Goal: Transaction & Acquisition: Purchase product/service

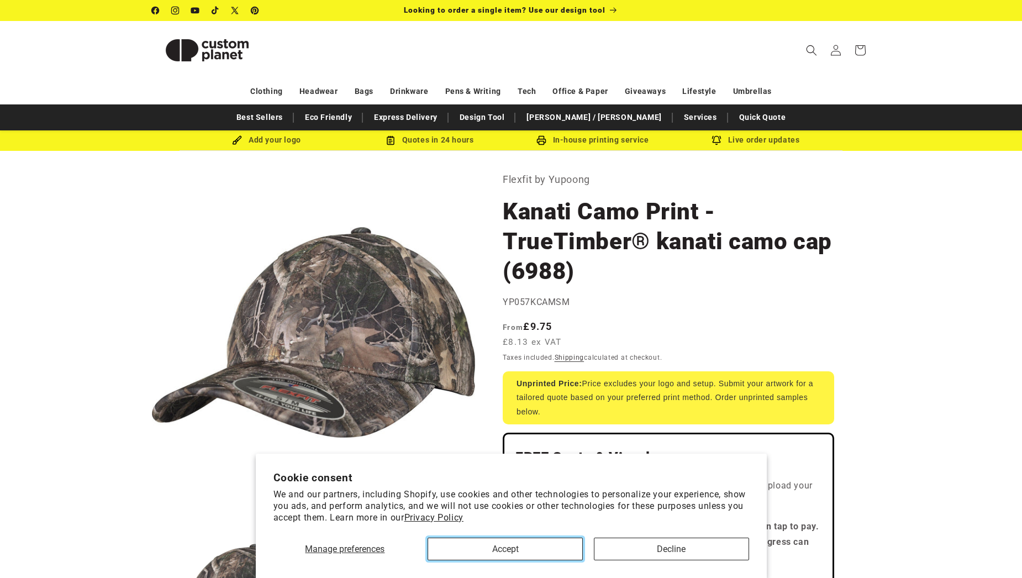
click at [492, 552] on button "Accept" at bounding box center [505, 548] width 155 height 23
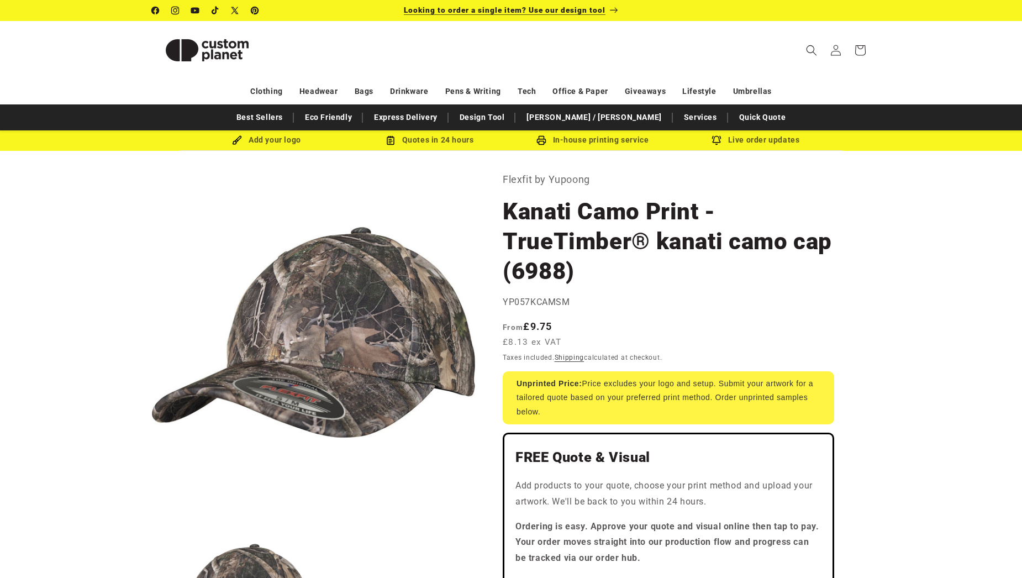
click at [564, 10] on span "Looking to order a single item? Use our design tool" at bounding box center [505, 10] width 202 height 9
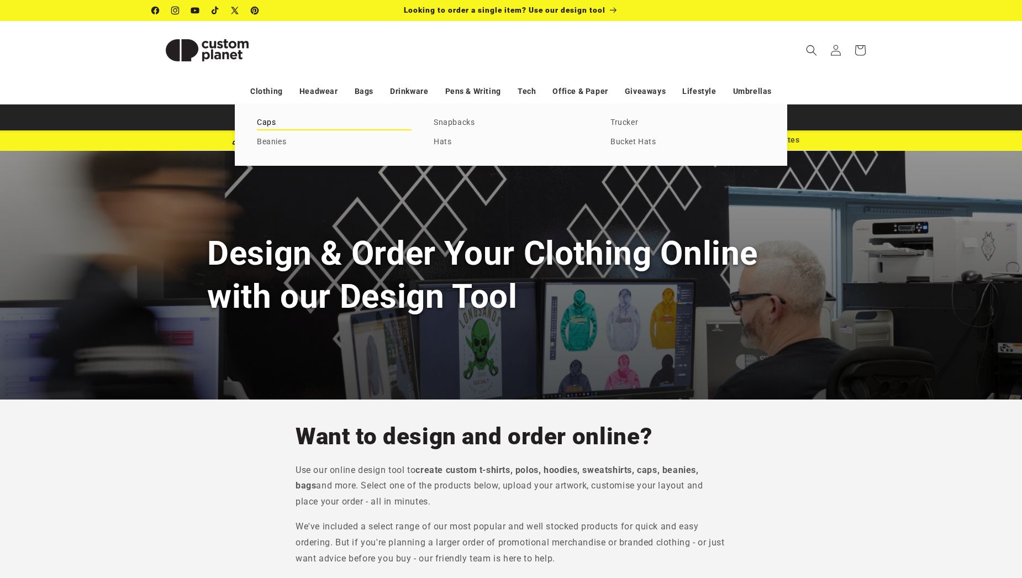
click at [261, 123] on link "Caps" at bounding box center [334, 122] width 155 height 15
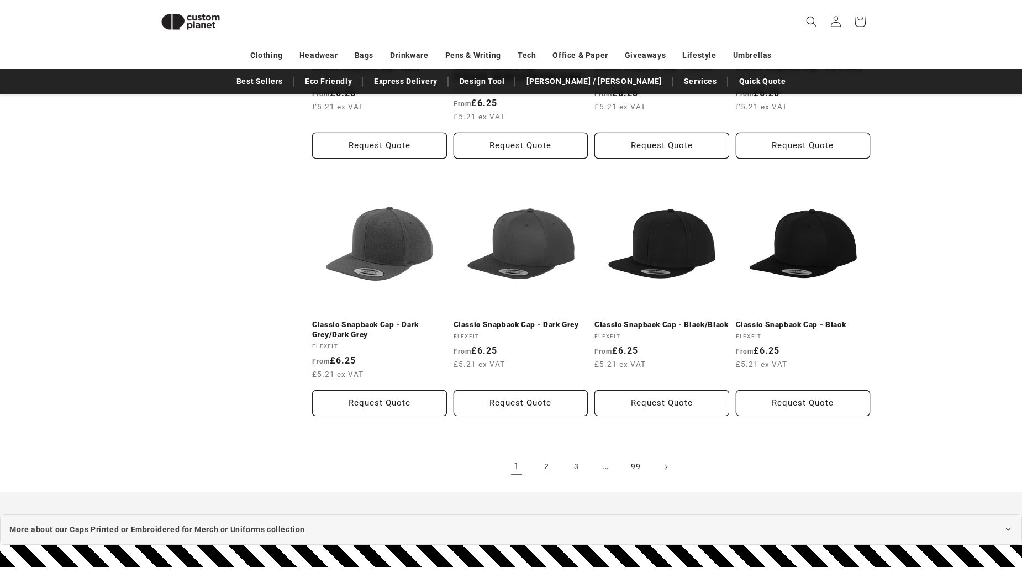
scroll to position [1090, 0]
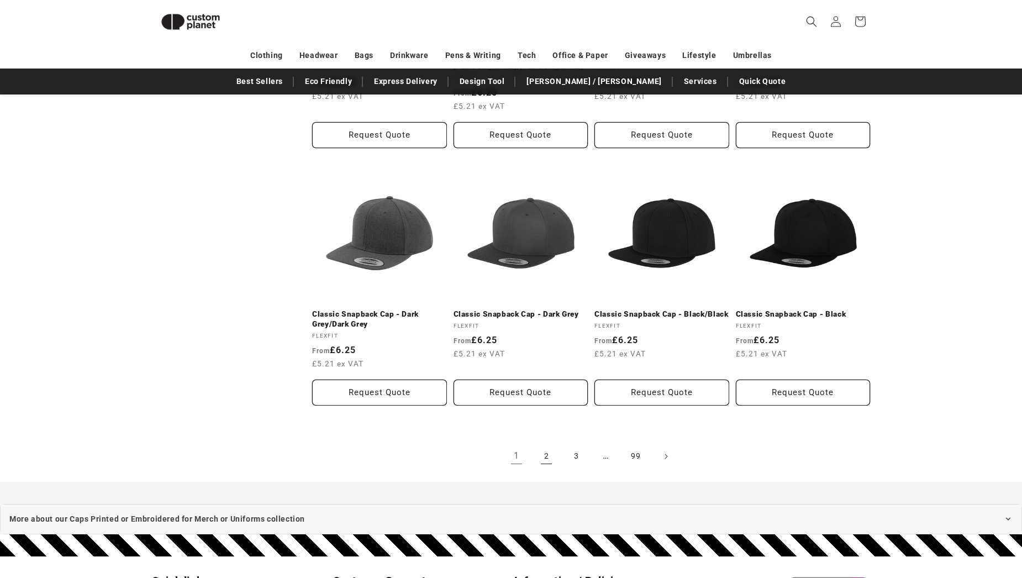
click at [550, 456] on link "2" at bounding box center [546, 456] width 24 height 24
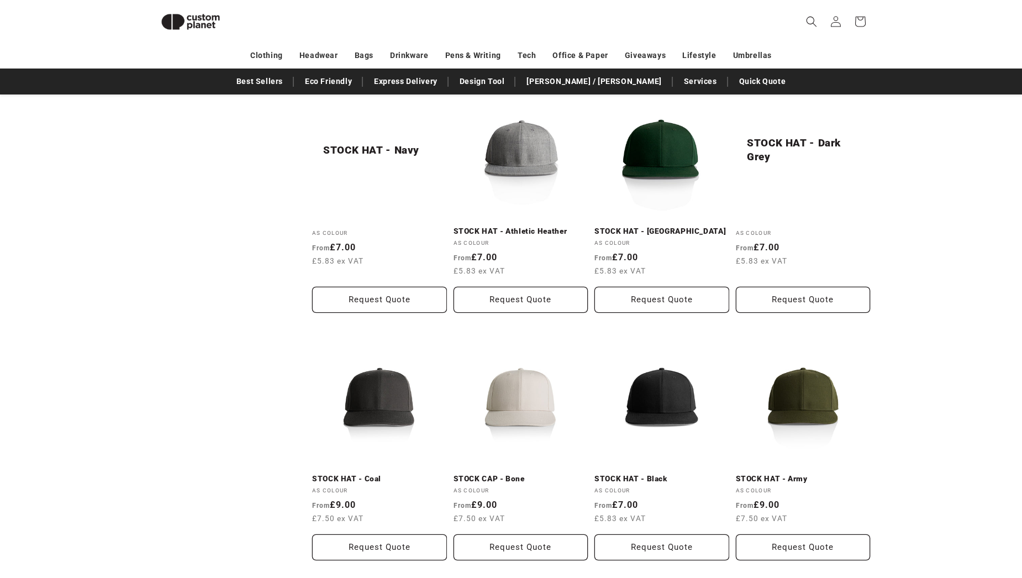
scroll to position [1090, 0]
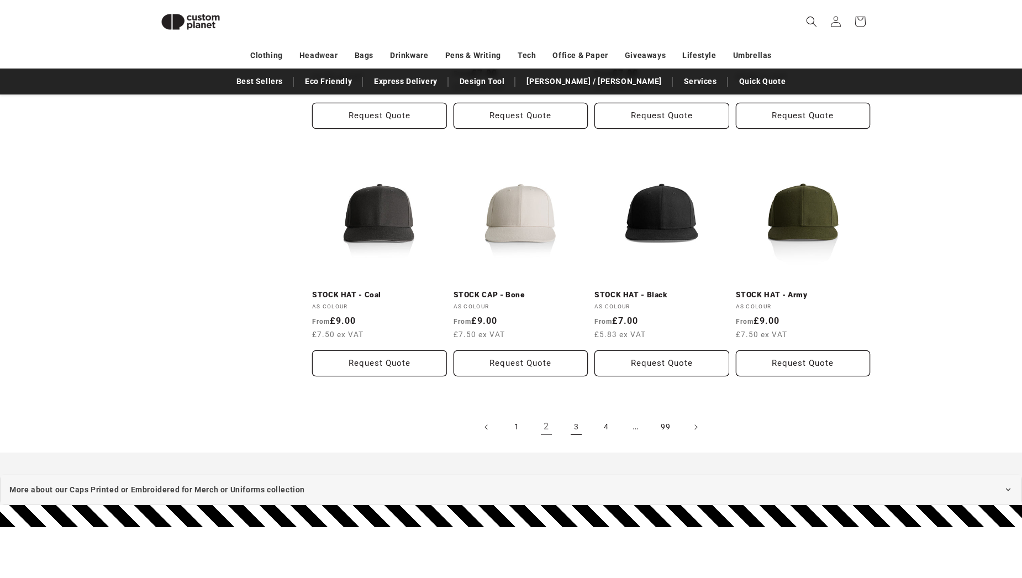
click at [571, 424] on link "3" at bounding box center [576, 427] width 24 height 24
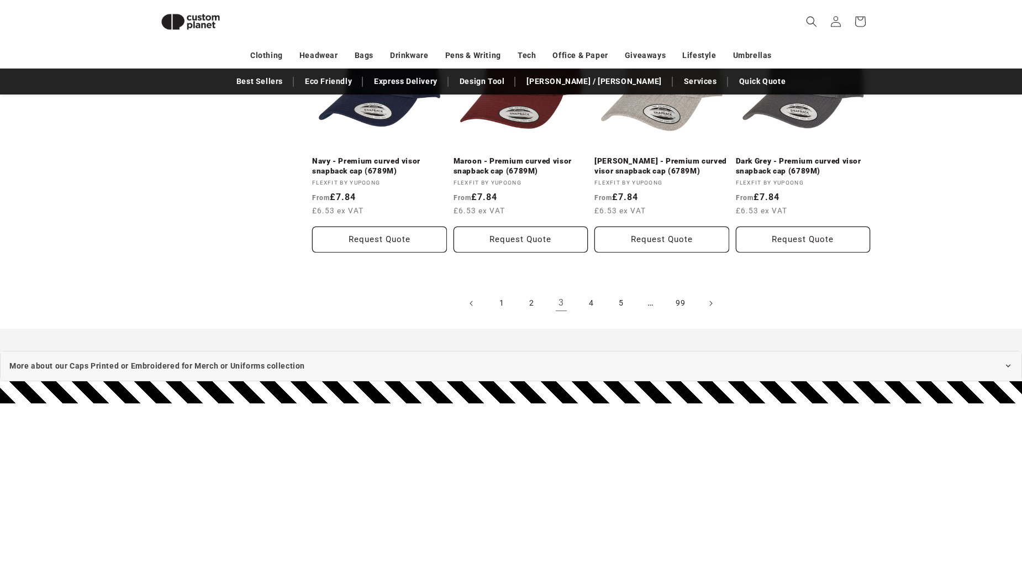
scroll to position [1274, 0]
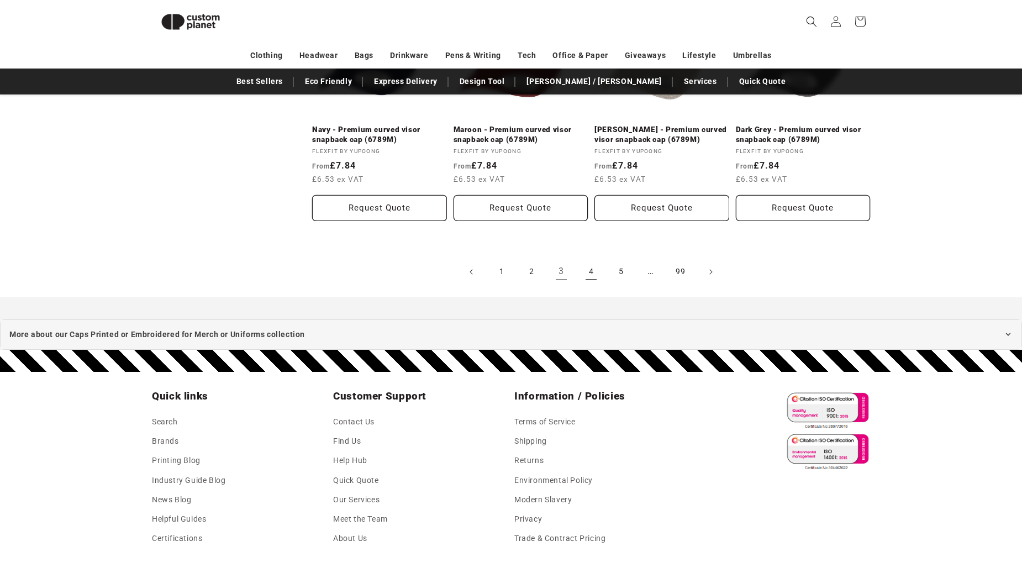
click at [593, 268] on link "4" at bounding box center [591, 272] width 24 height 24
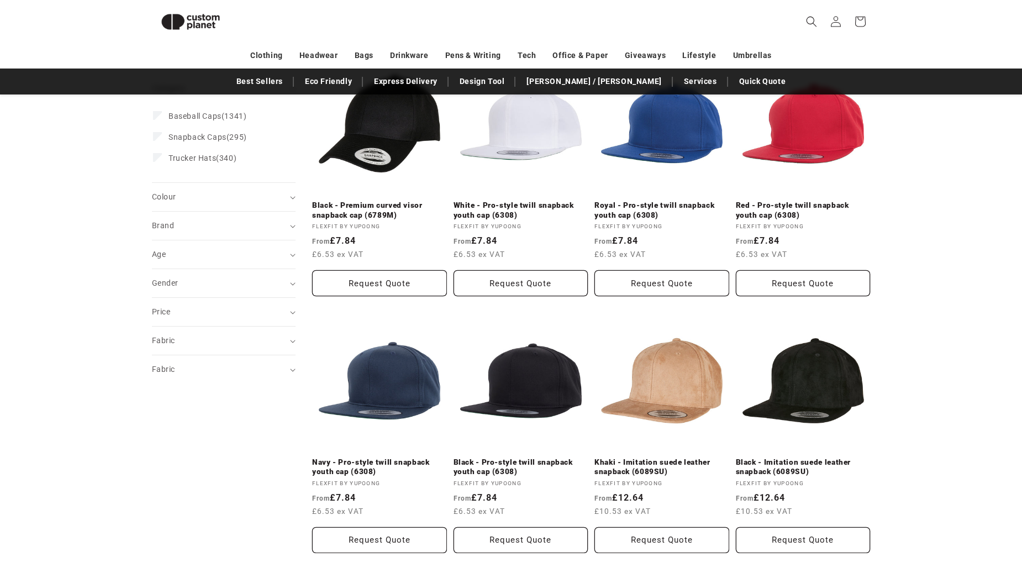
scroll to position [169, 0]
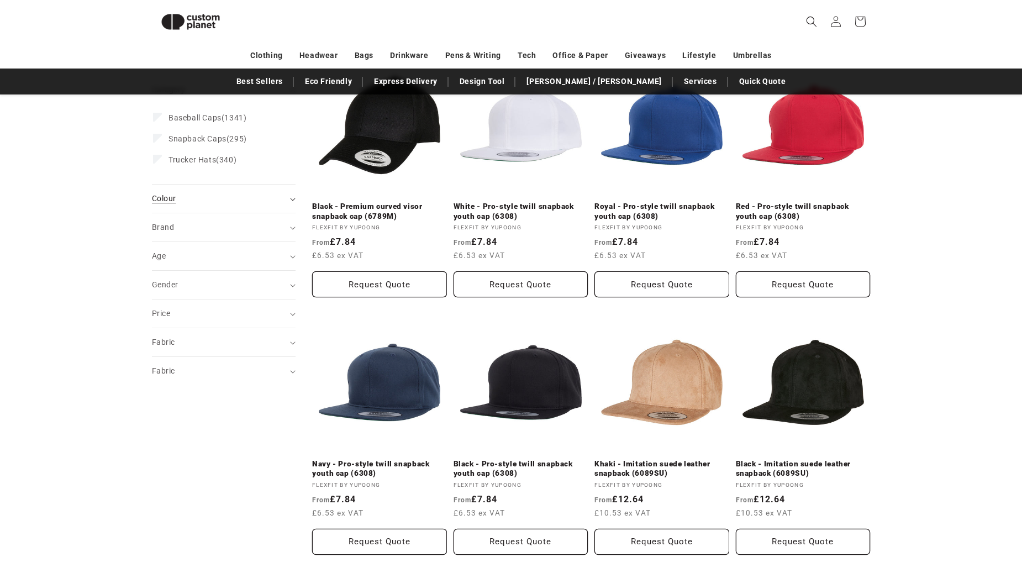
click at [294, 200] on icon "Colour (0 selected)" at bounding box center [293, 199] width 6 height 3
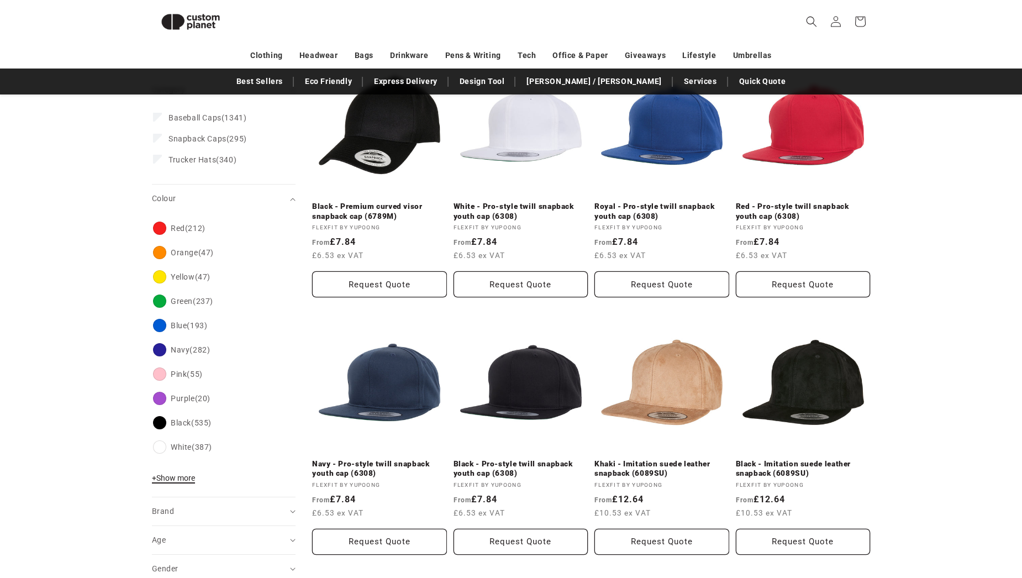
click at [183, 482] on span "+ Show more" at bounding box center [173, 477] width 43 height 9
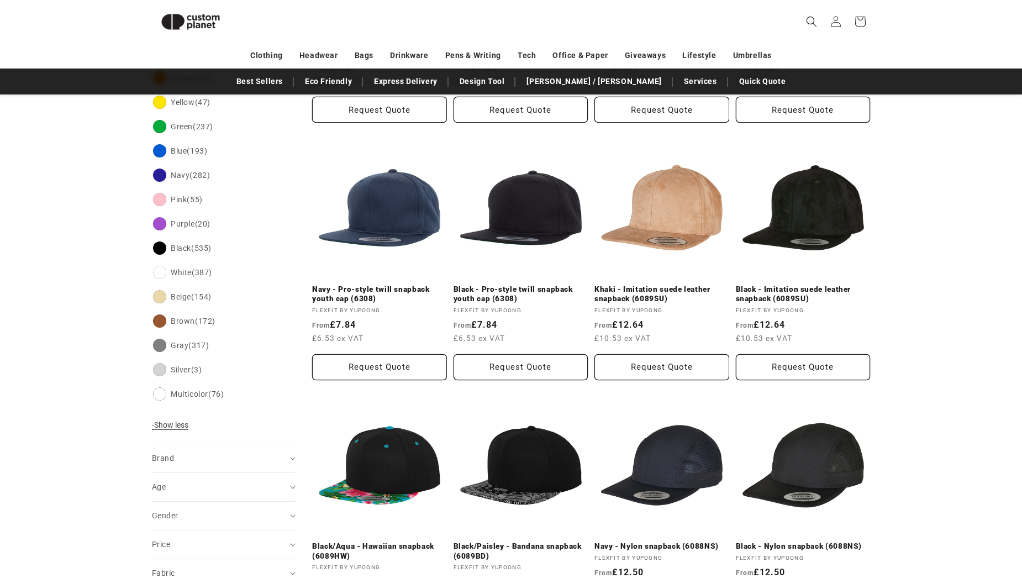
scroll to position [354, 0]
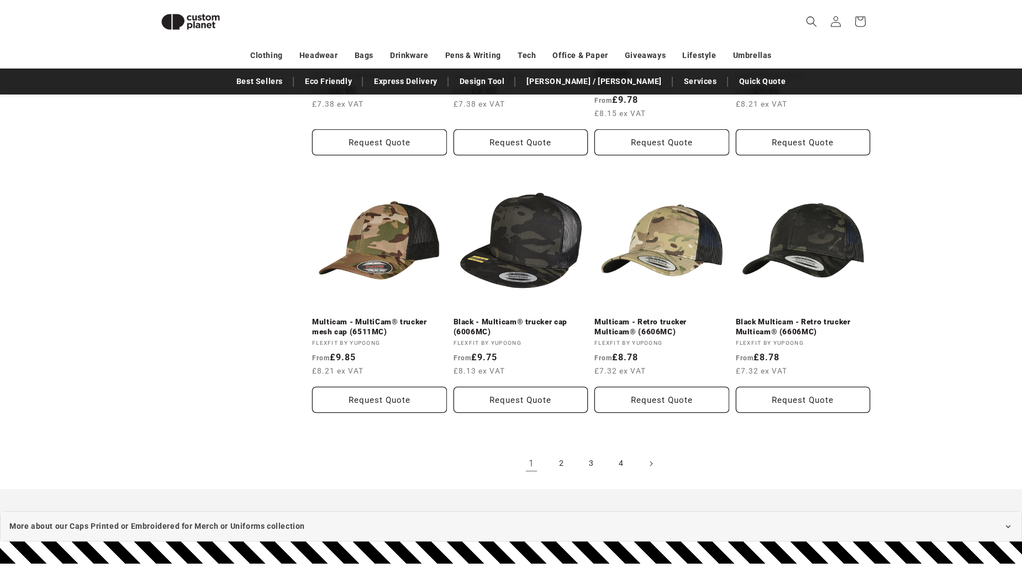
scroll to position [1118, 0]
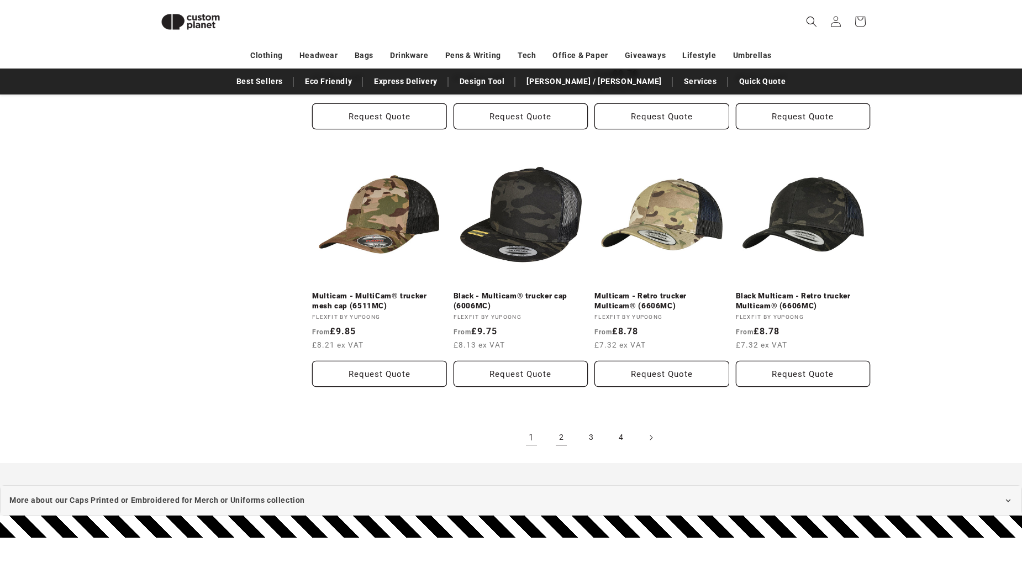
click at [560, 441] on link "2" at bounding box center [561, 437] width 24 height 24
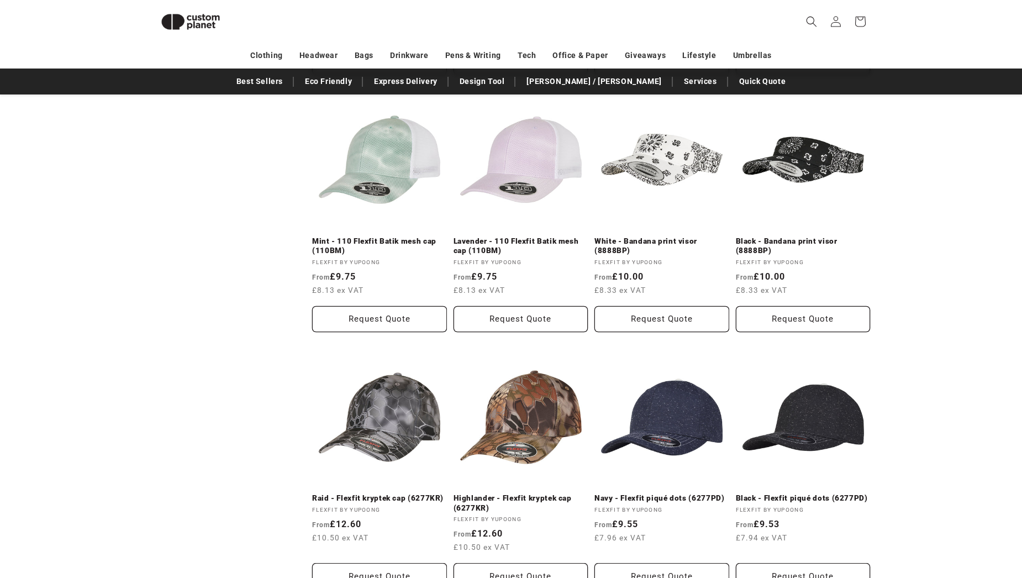
scroll to position [1090, 0]
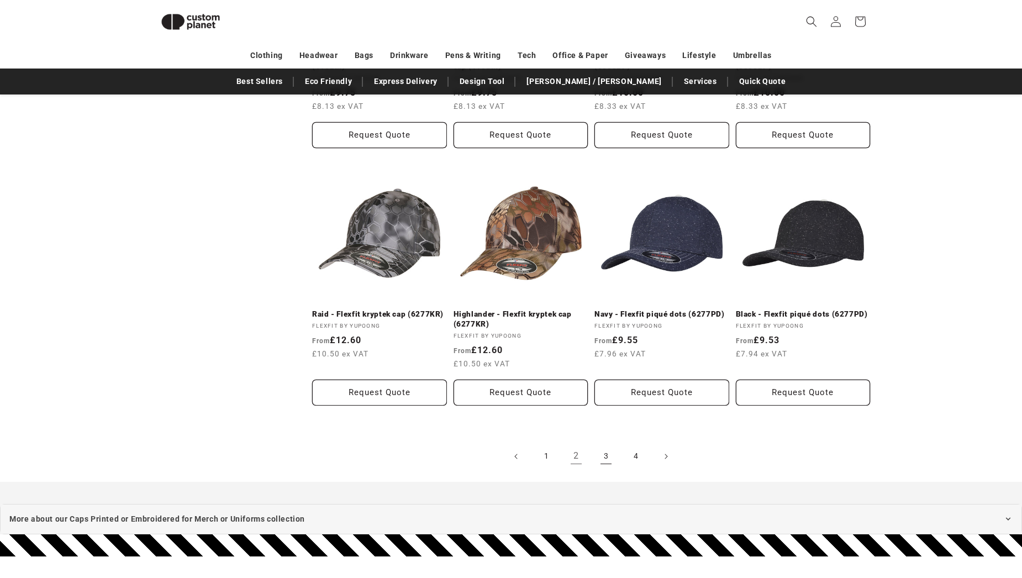
click at [607, 459] on link "3" at bounding box center [606, 456] width 24 height 24
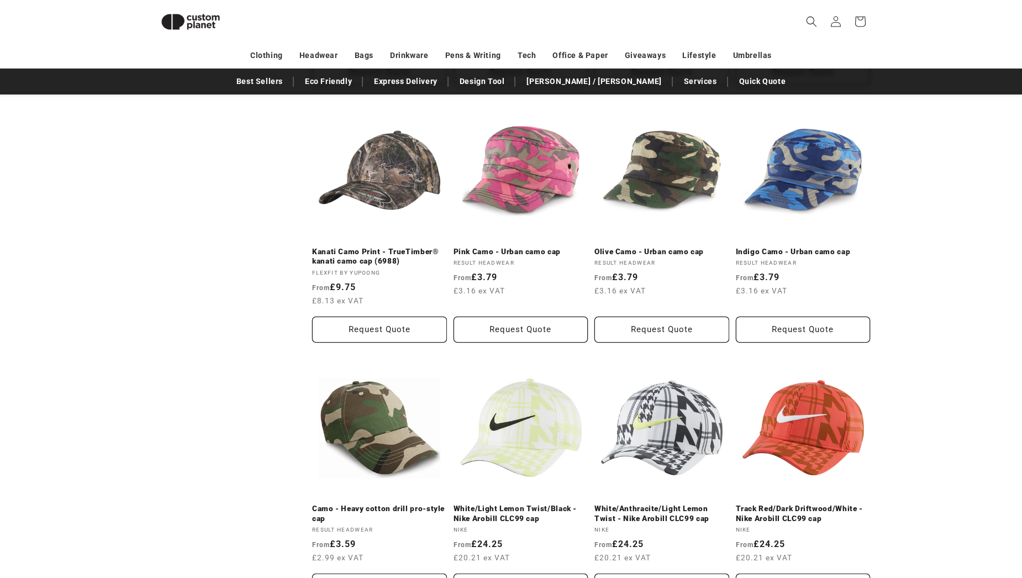
scroll to position [906, 0]
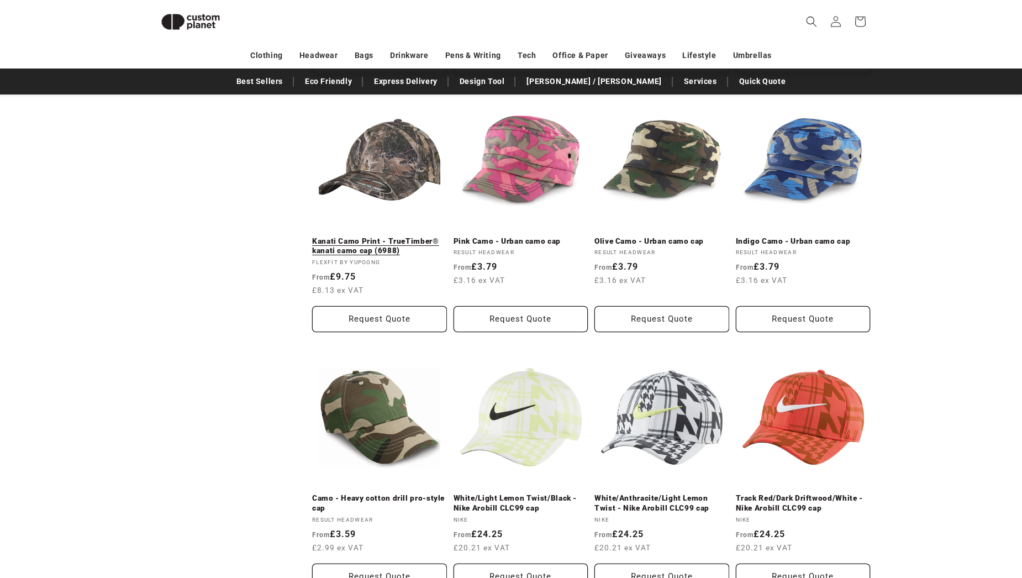
click at [389, 236] on link "Kanati Camo Print - TrueTimber® kanati camo cap (6988)" at bounding box center [379, 245] width 135 height 19
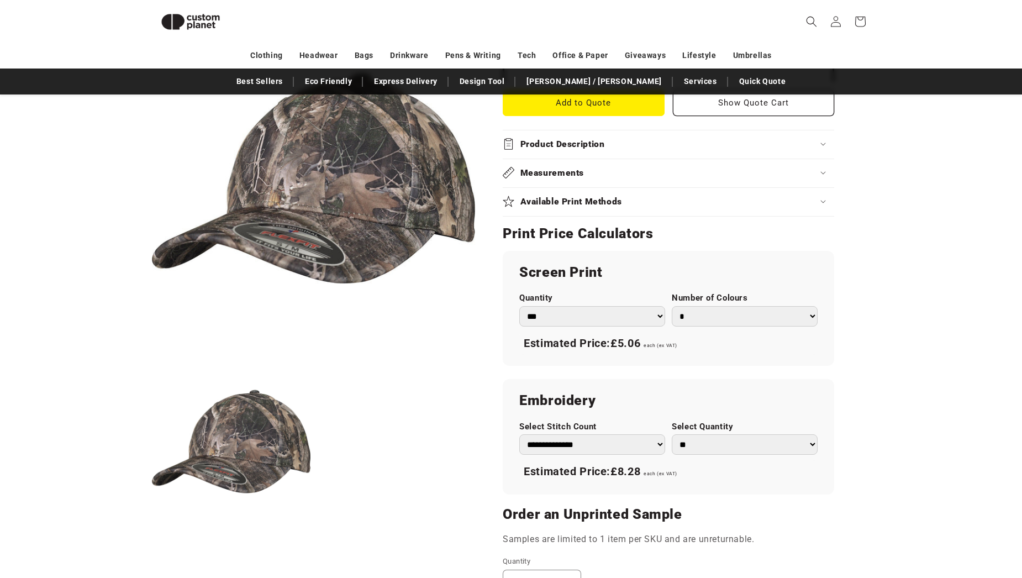
scroll to position [537, 0]
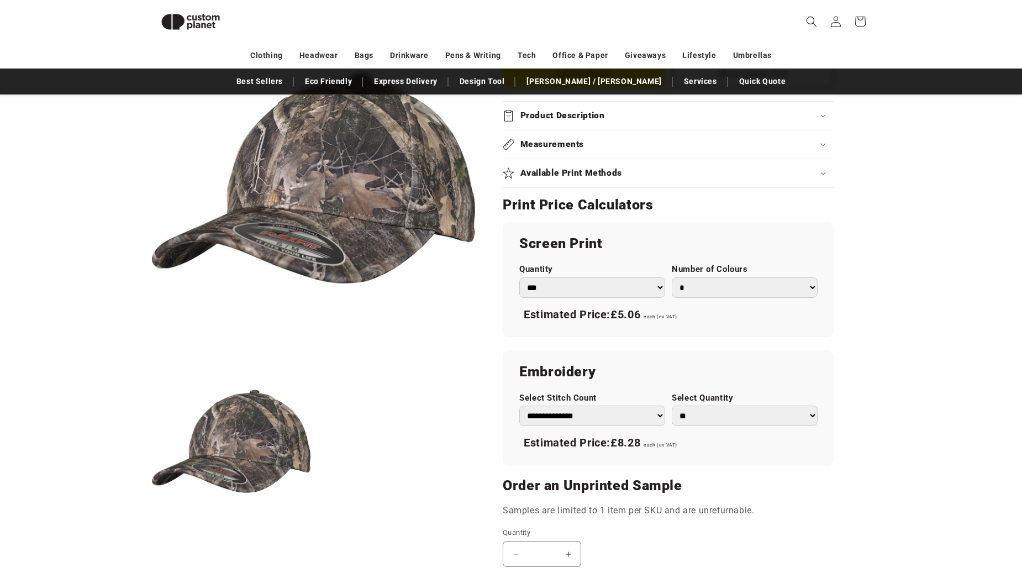
click at [658, 290] on select "*** *** *** **** **** **** ***** *****" at bounding box center [592, 287] width 146 height 20
click at [936, 338] on product-info "Skip to product information Open media 1 in modal Open media 2 in modal NaN / o…" at bounding box center [511, 175] width 1022 height 1155
click at [662, 287] on select "*** *** *** **** **** **** ***** *****" at bounding box center [592, 287] width 146 height 20
click at [519, 277] on select "*** *** *** **** **** **** ***** *****" at bounding box center [592, 287] width 146 height 20
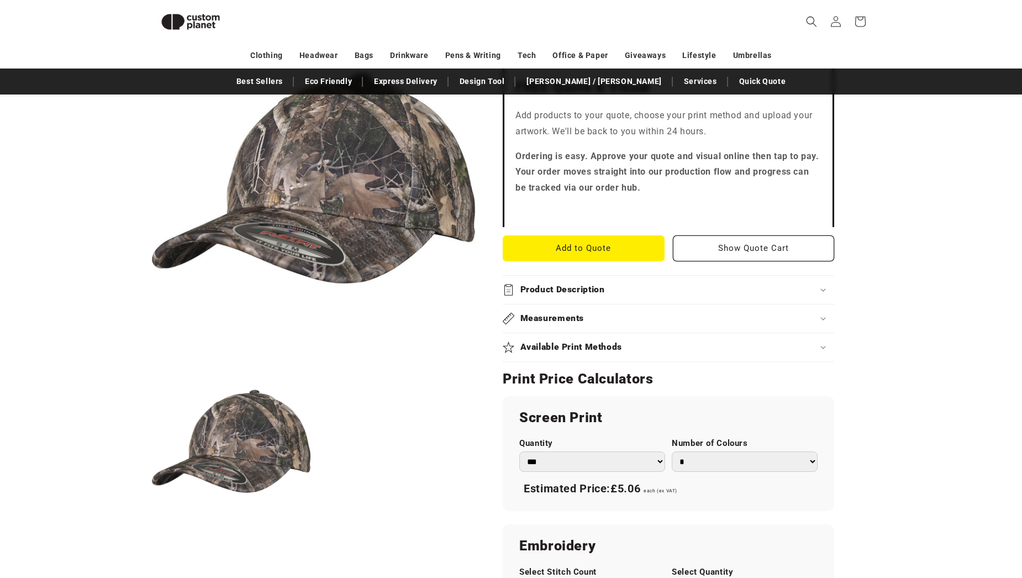
scroll to position [354, 0]
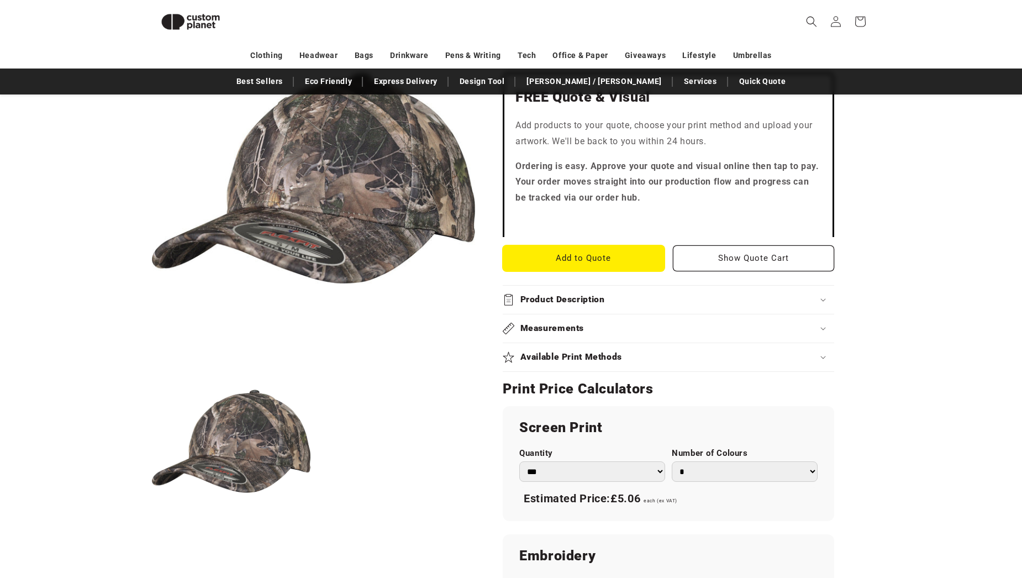
click at [571, 255] on button "Add to Quote" at bounding box center [584, 258] width 162 height 26
click at [821, 357] on icon at bounding box center [822, 357] width 5 height 3
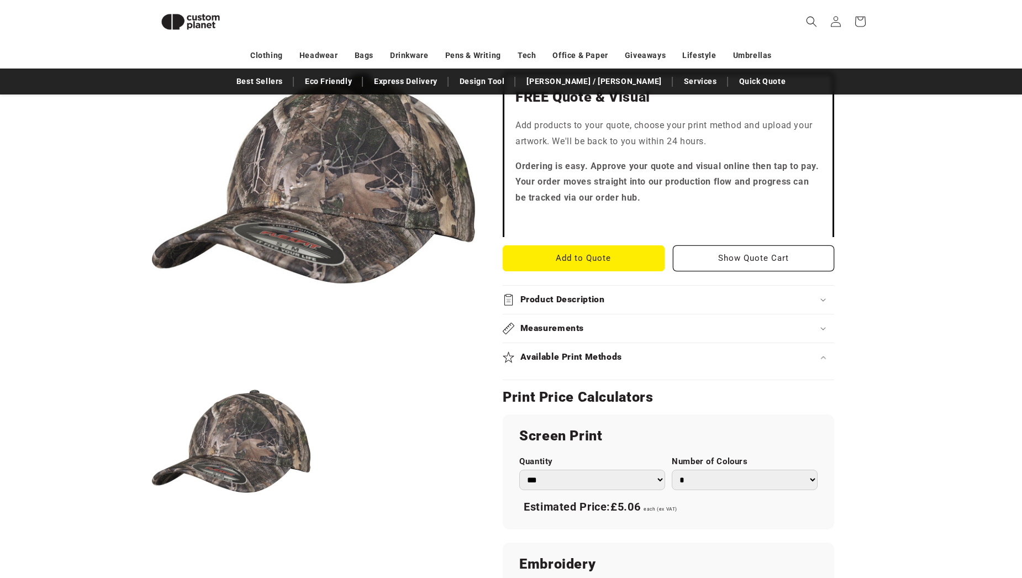
click at [821, 359] on icon at bounding box center [823, 357] width 6 height 3
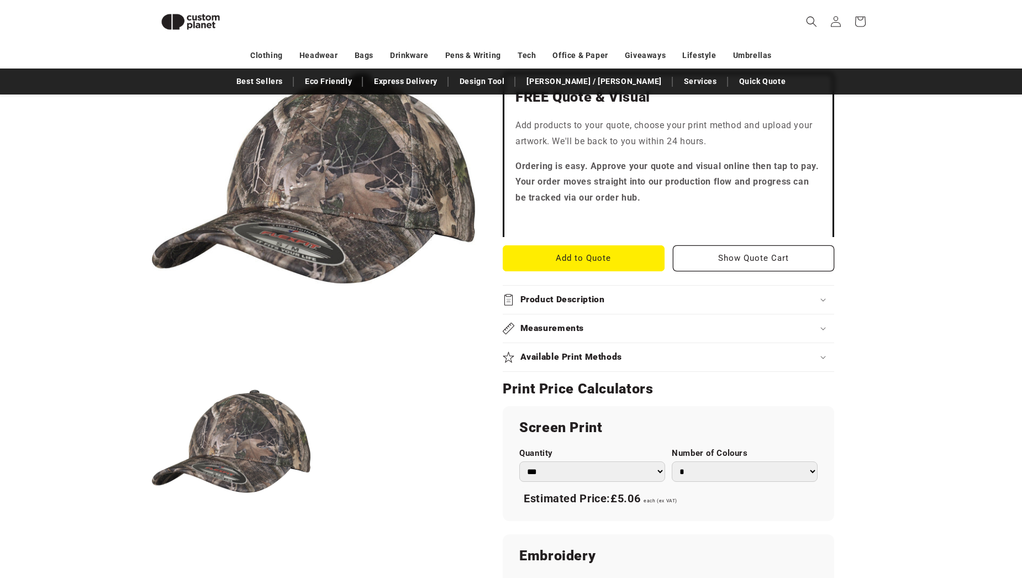
scroll to position [0, 0]
